Goal: Task Accomplishment & Management: Manage account settings

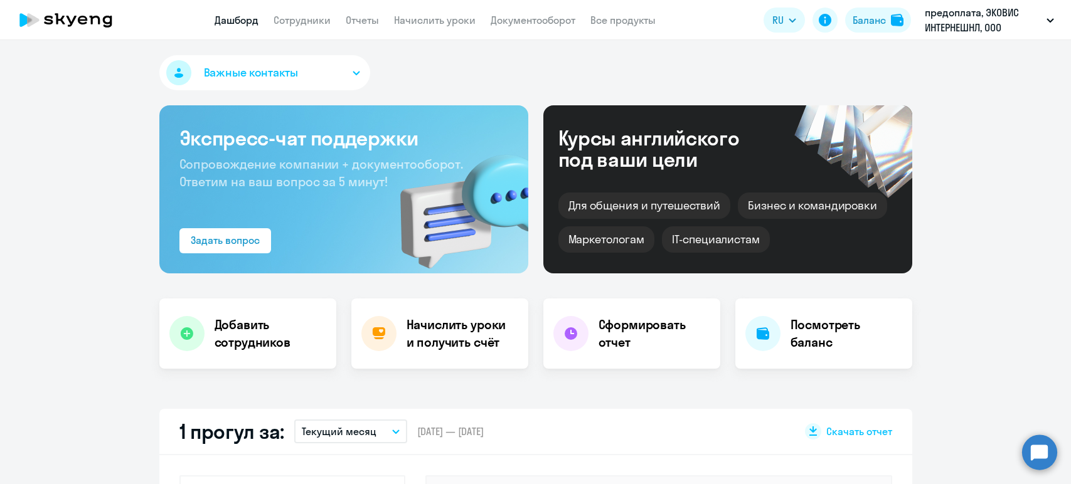
select select "30"
click at [457, 335] on h4 "Начислить уроки и получить счёт" at bounding box center [461, 333] width 109 height 35
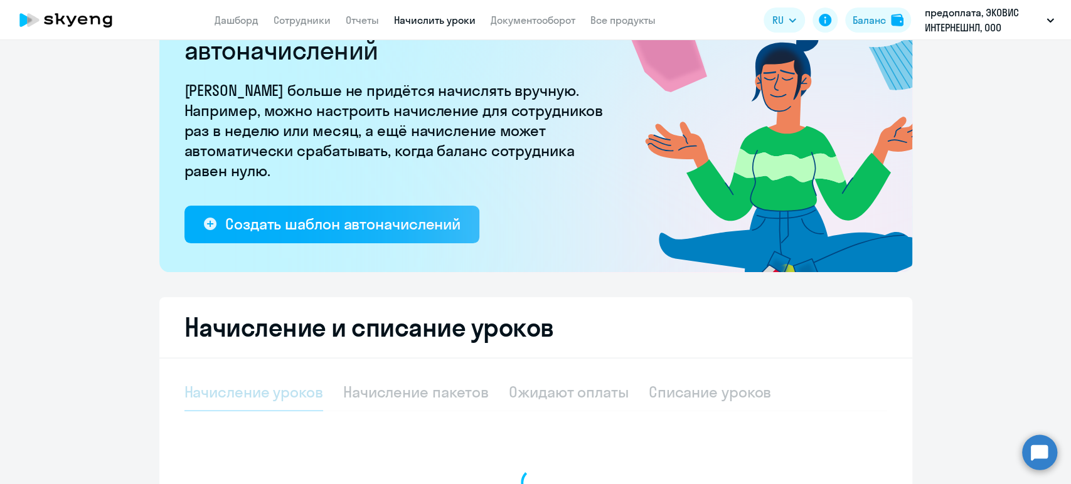
select select "10"
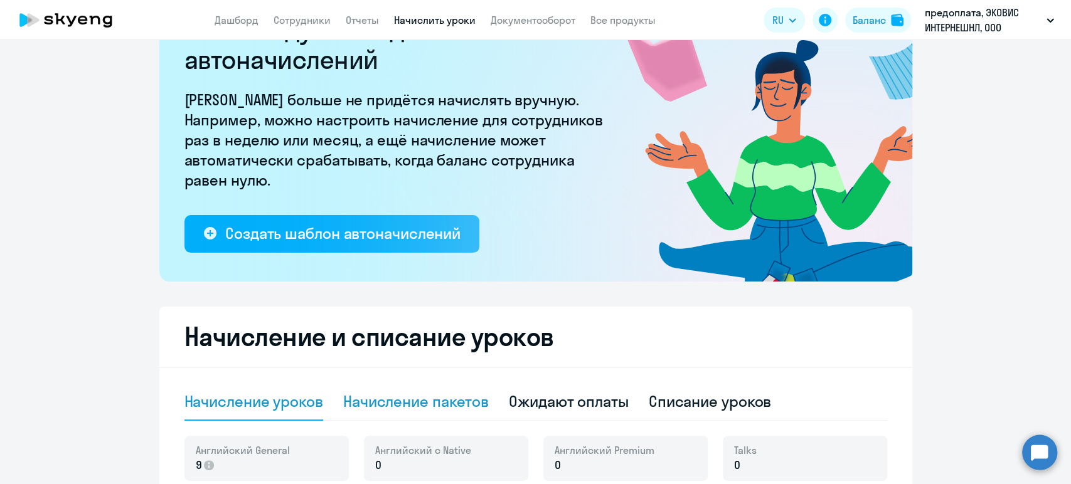
click at [441, 410] on div "Начисление пакетов" at bounding box center [416, 402] width 146 height 20
select select "10"
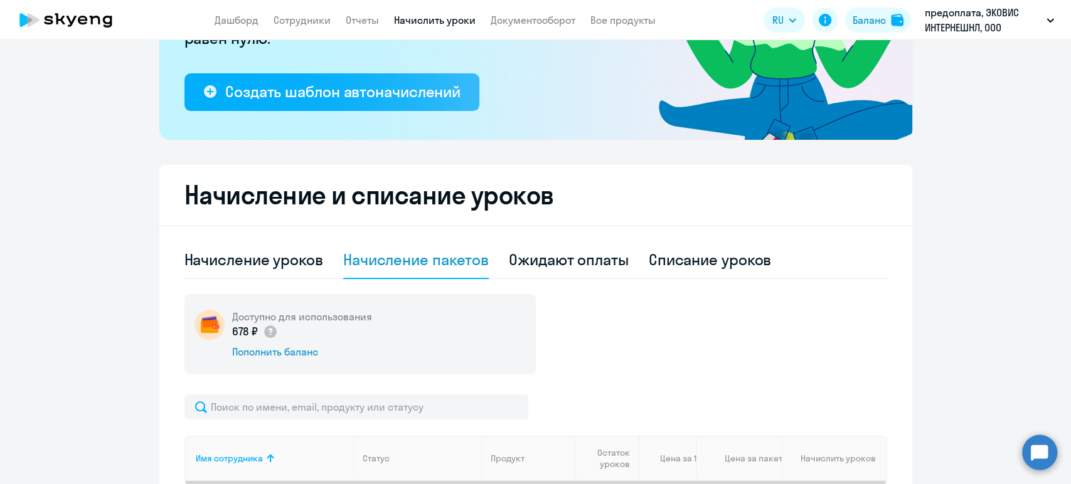
scroll to position [348, 0]
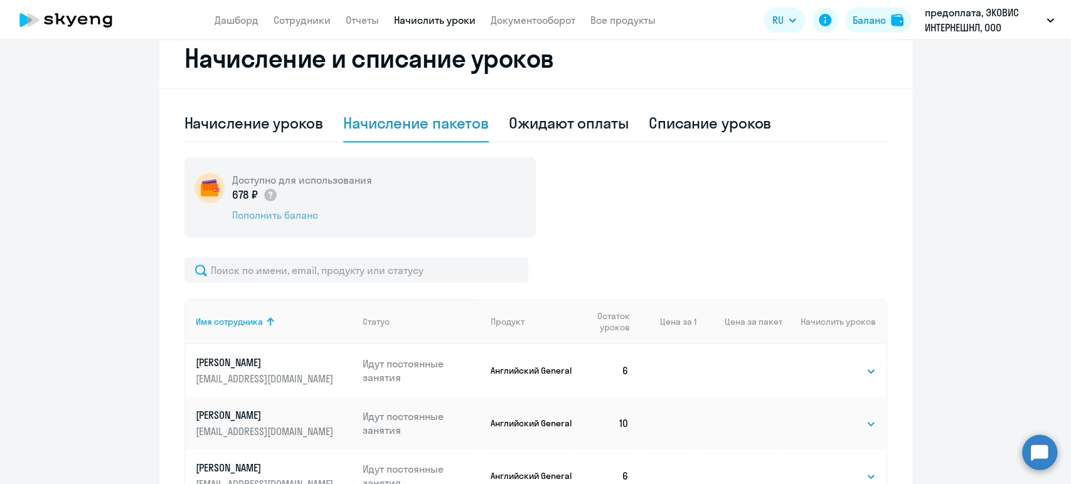
click at [271, 215] on div "Пополнить баланс" at bounding box center [302, 215] width 140 height 14
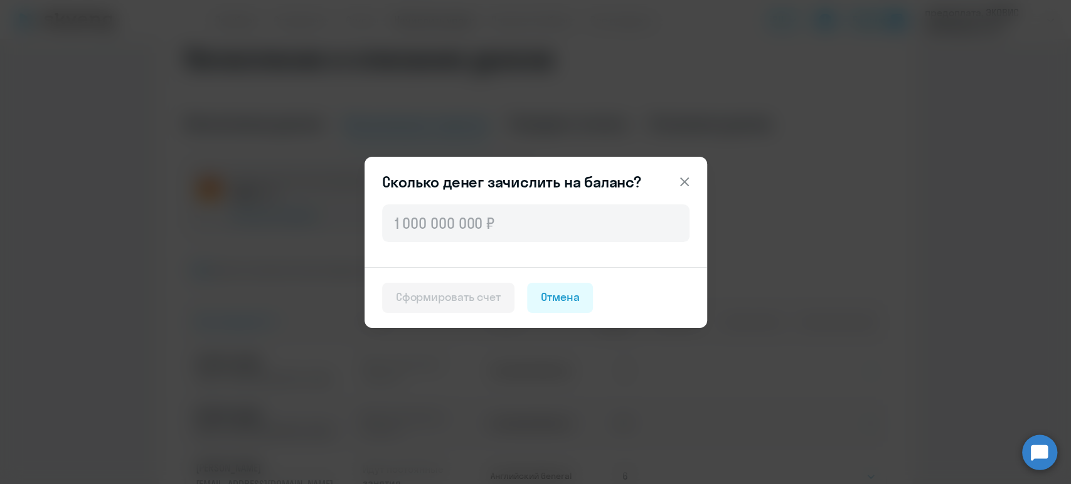
click at [678, 181] on icon at bounding box center [684, 181] width 15 height 15
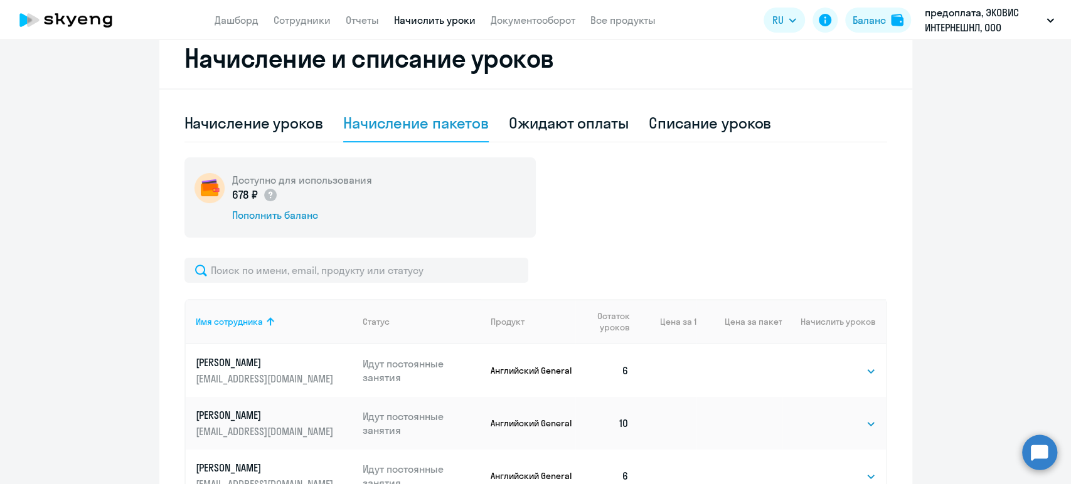
click at [432, 134] on div "Начисление пакетов" at bounding box center [416, 124] width 146 height 38
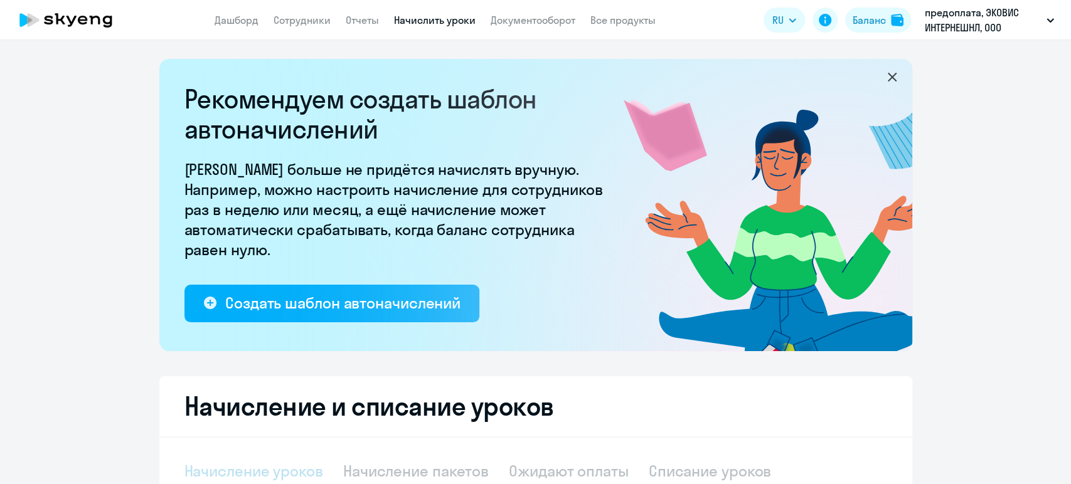
select select "10"
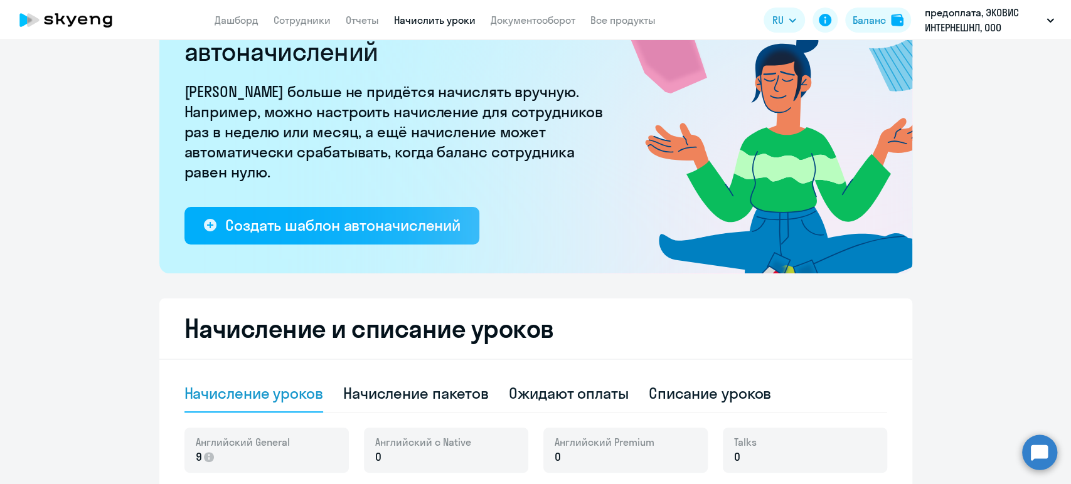
scroll to position [209, 0]
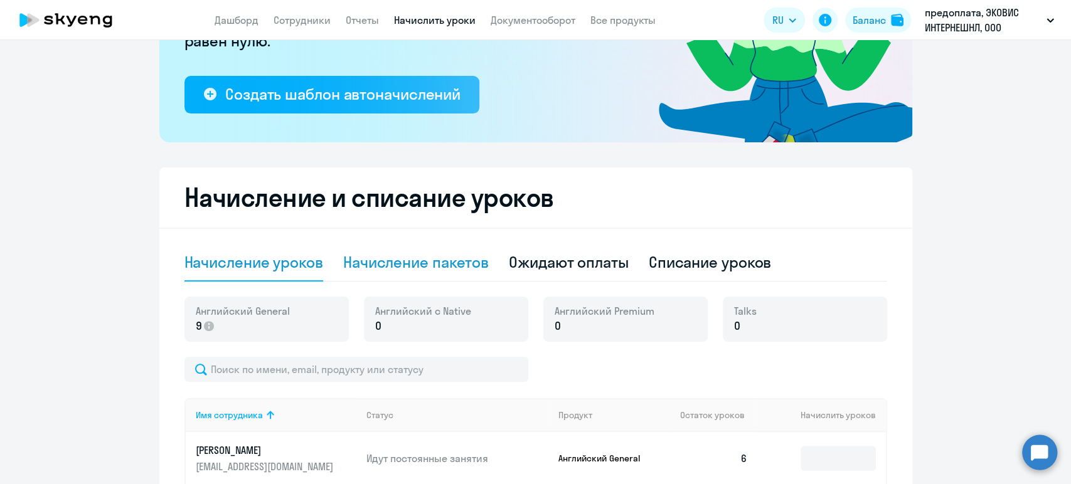
click at [417, 260] on div "Начисление пакетов" at bounding box center [416, 262] width 146 height 20
select select "10"
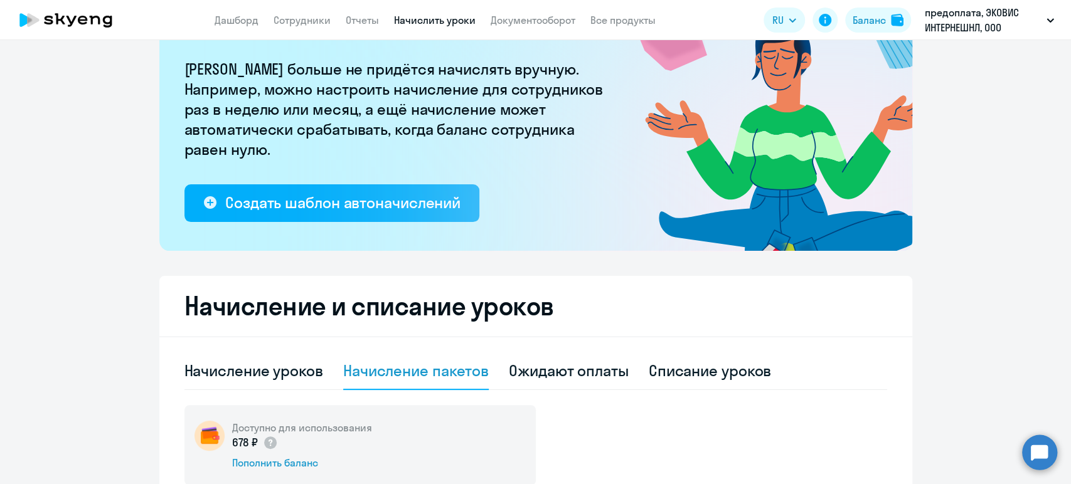
scroll to position [0, 0]
